Goal: Task Accomplishment & Management: Use online tool/utility

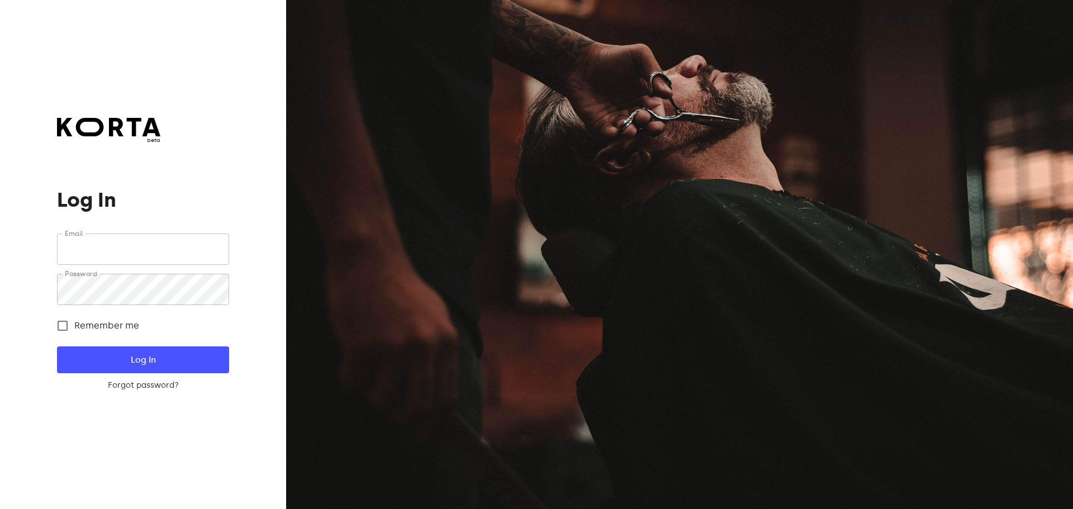
type input "[EMAIL_ADDRESS][DOMAIN_NAME]"
click at [141, 355] on span "Log In" at bounding box center [143, 360] width 136 height 15
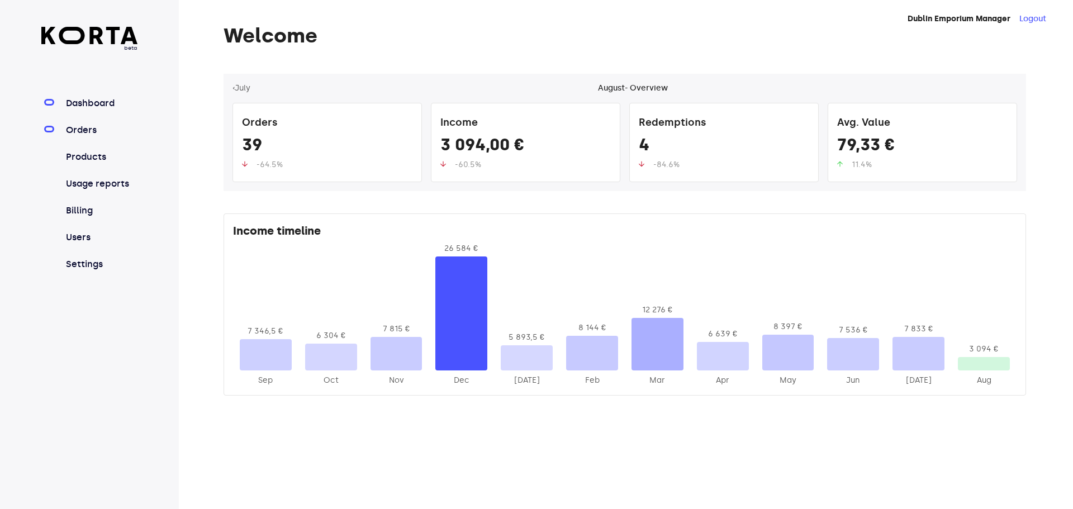
click at [112, 135] on link "Orders" at bounding box center [101, 130] width 74 height 13
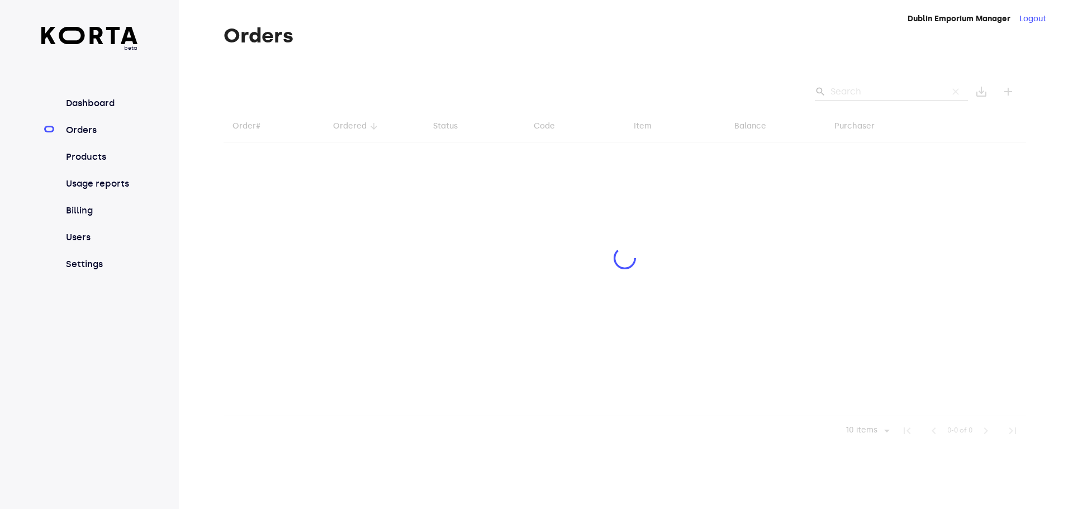
click at [876, 91] on div at bounding box center [625, 260] width 803 height 372
click at [879, 88] on div at bounding box center [625, 260] width 803 height 372
click at [879, 92] on div at bounding box center [625, 260] width 803 height 372
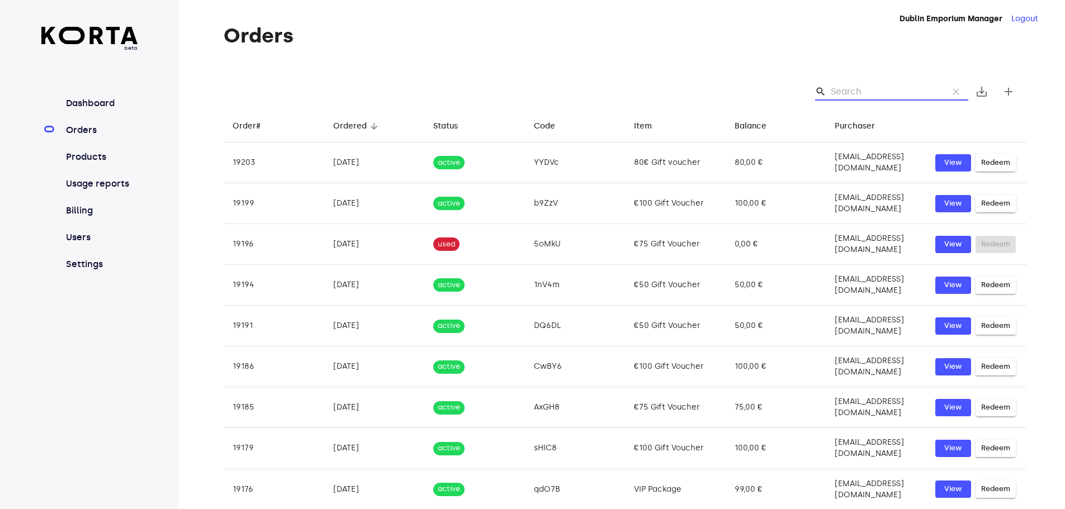
click at [879, 92] on input "Search" at bounding box center [885, 92] width 108 height 18
click at [875, 92] on input "Search" at bounding box center [885, 92] width 108 height 18
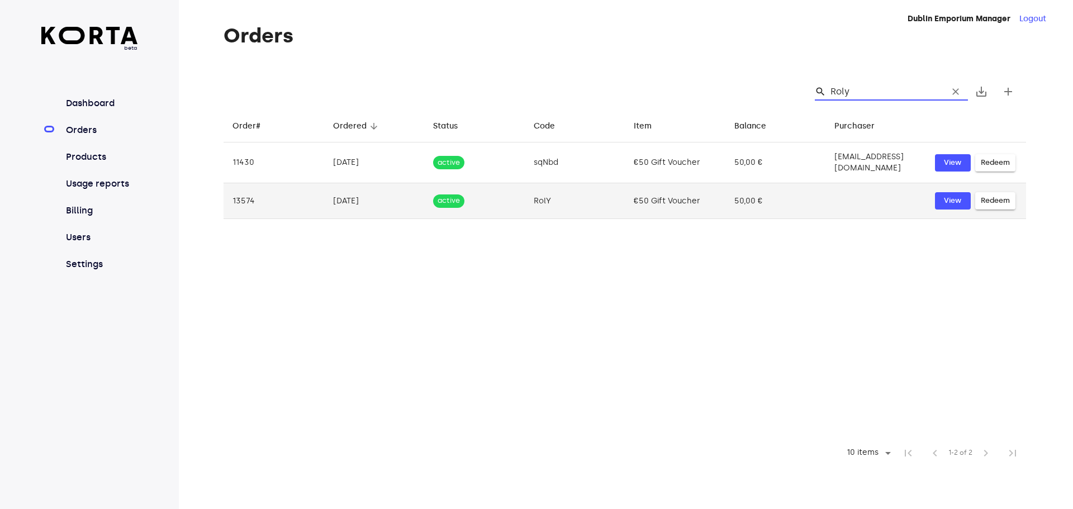
type input "Roly"
click at [757, 199] on td "50,00 €" at bounding box center [776, 201] width 101 height 36
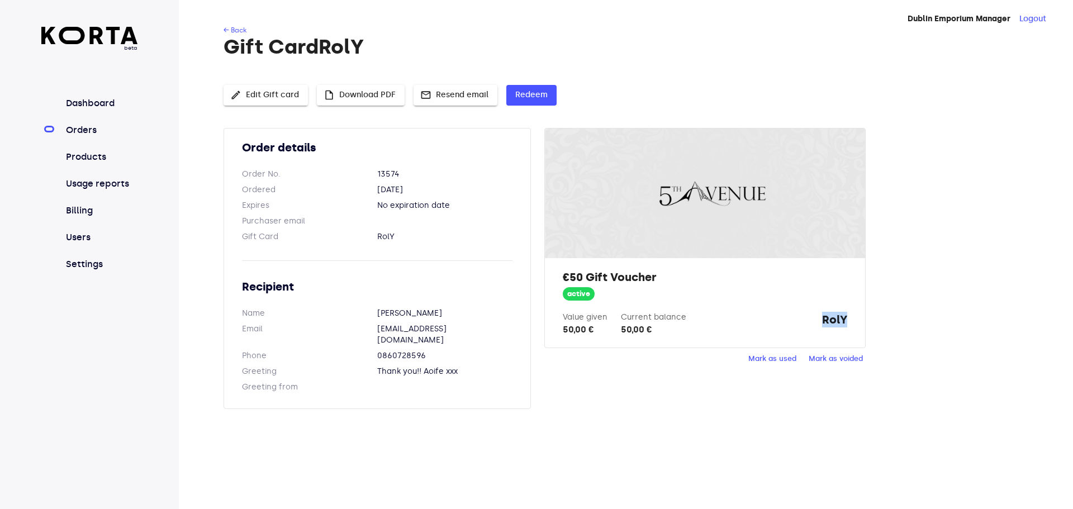
drag, startPoint x: 809, startPoint y: 313, endPoint x: 866, endPoint y: 315, distance: 57.1
click at [866, 315] on div "Order details Order No. 13574 Ordered [DATE] Expires No expiration date Purchas…" at bounding box center [625, 275] width 803 height 295
copy strong "RolY"
click at [515, 92] on span "Redeem" at bounding box center [531, 95] width 32 height 14
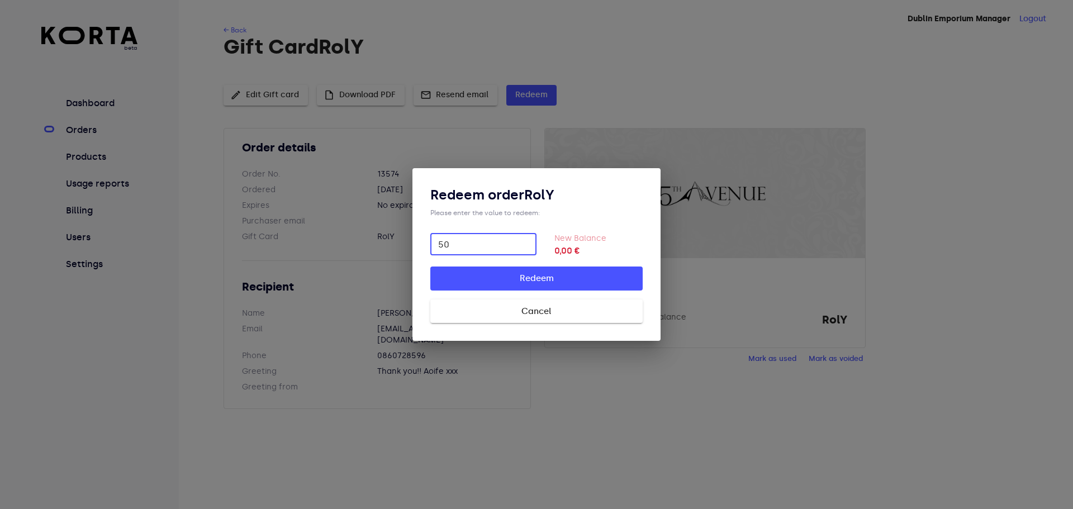
type input "50"
click at [430, 267] on button "Redeem" at bounding box center [536, 278] width 212 height 23
